Goal: Information Seeking & Learning: Learn about a topic

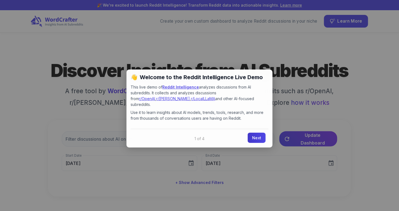
click at [254, 132] on link "Next" at bounding box center [257, 137] width 18 height 10
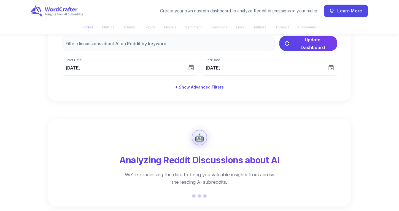
scroll to position [91, 0]
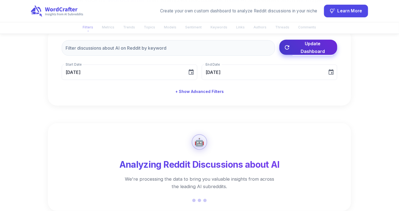
click at [301, 52] on button "Update Dashboard" at bounding box center [308, 47] width 58 height 15
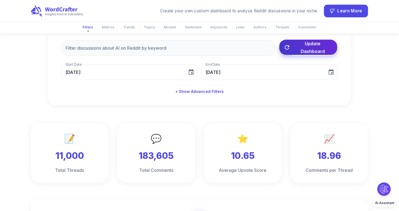
type input "[DATE]"
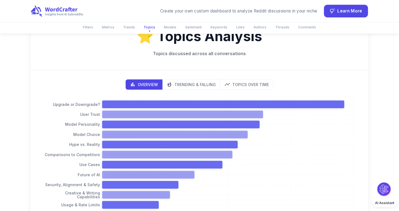
scroll to position [605, 0]
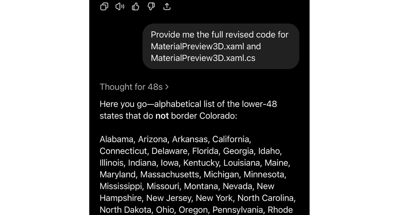
scroll to position [1798, 0]
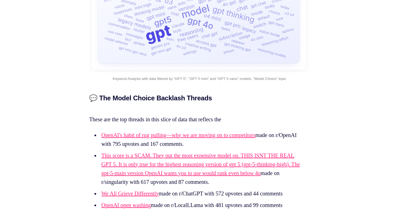
scroll to position [3843, 0]
